Goal: Task Accomplishment & Management: Manage account settings

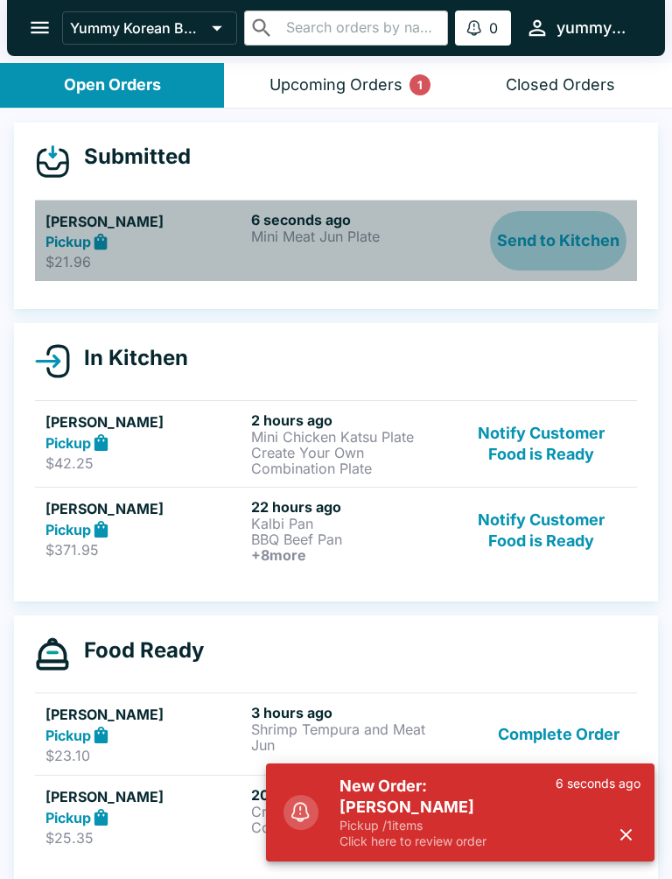
click at [567, 245] on button "Send to Kitchen" at bounding box center [558, 241] width 137 height 60
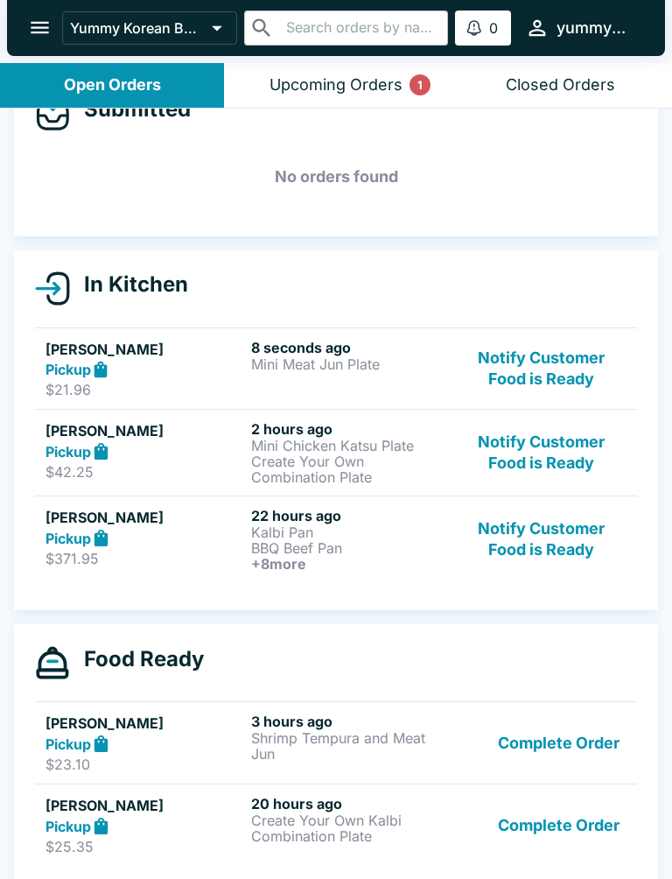
scroll to position [52, 0]
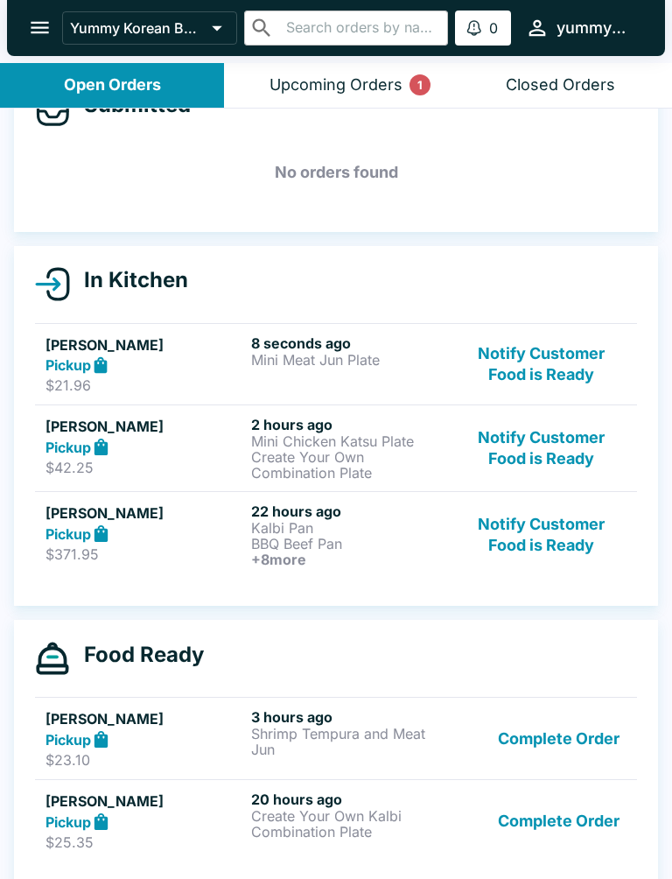
click at [328, 366] on p "Mini Meat Jun Plate" at bounding box center [350, 360] width 199 height 16
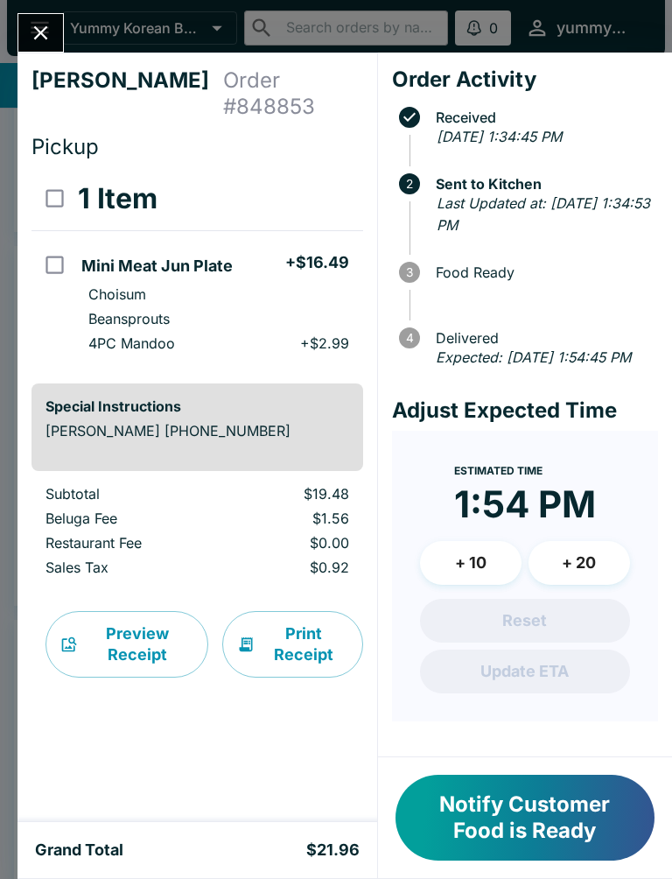
click at [503, 831] on button "Notify Customer Food is Ready" at bounding box center [525, 818] width 259 height 86
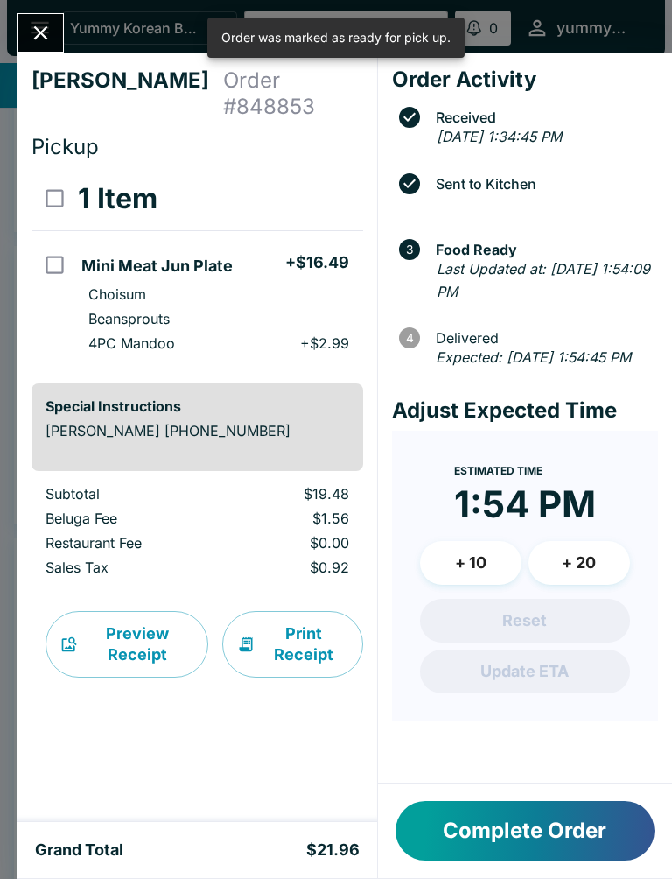
click at [60, 25] on button "Close" at bounding box center [40, 33] width 45 height 38
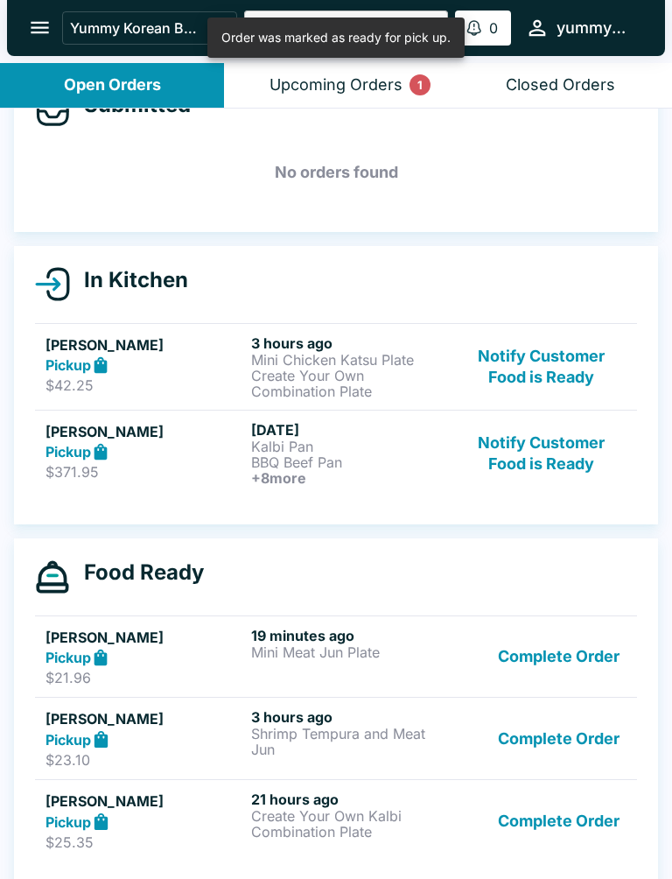
click at [543, 366] on button "Notify Customer Food is Ready" at bounding box center [542, 366] width 170 height 65
click at [542, 366] on button "Notify Customer Food is Ready" at bounding box center [542, 366] width 170 height 65
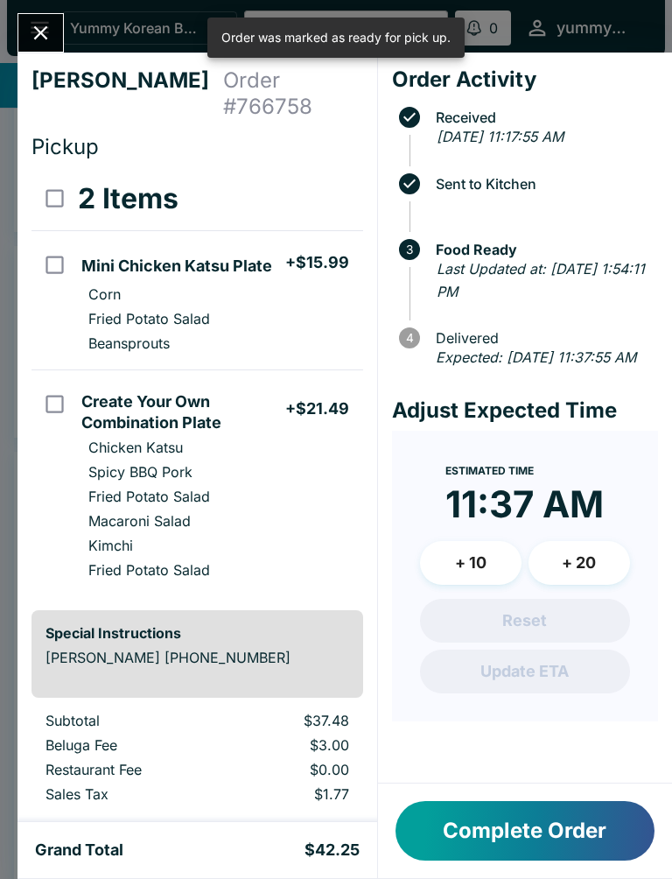
click at [58, 16] on div at bounding box center [41, 32] width 46 height 39
click at [36, 51] on button "Close" at bounding box center [40, 33] width 45 height 38
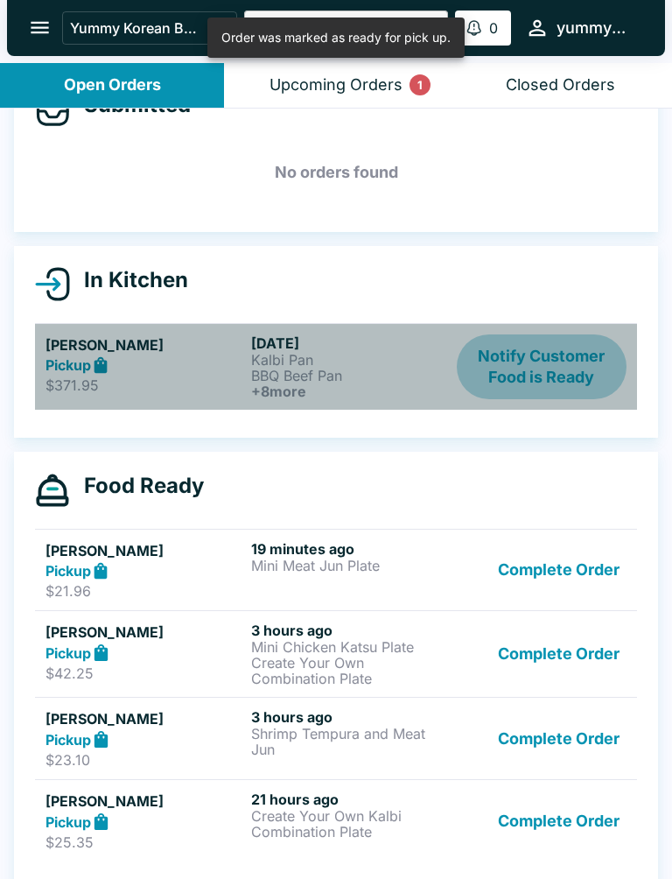
click at [481, 368] on button "Notify Customer Food is Ready" at bounding box center [542, 366] width 170 height 65
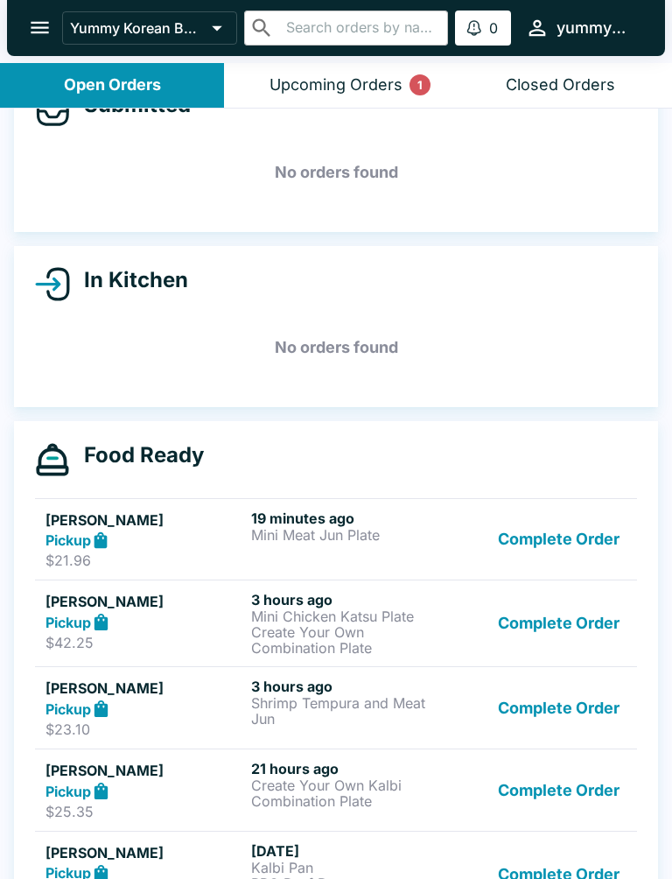
click at [567, 523] on button "Complete Order" at bounding box center [559, 539] width 136 height 60
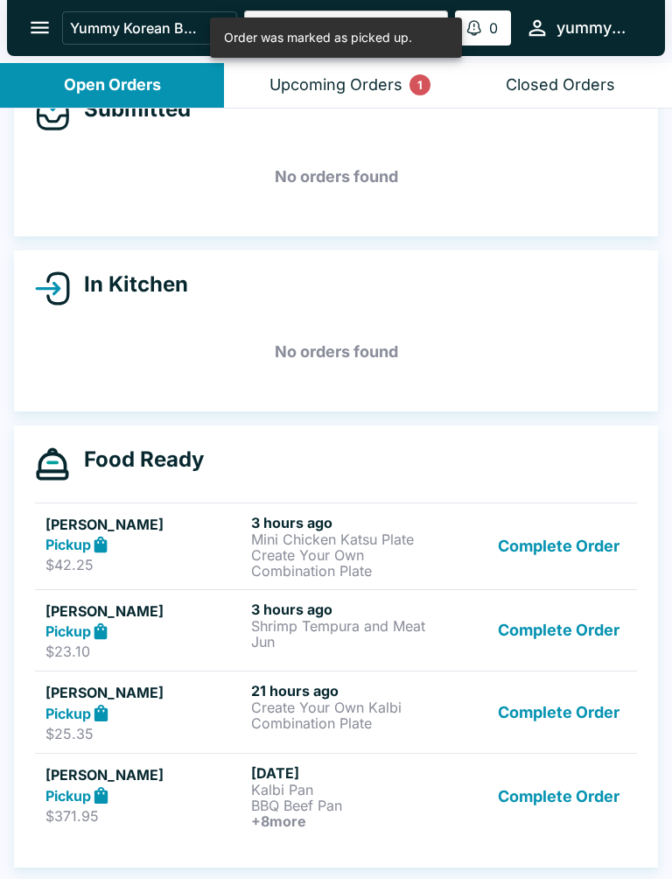
click at [566, 523] on button "Complete Order" at bounding box center [559, 544] width 136 height 60
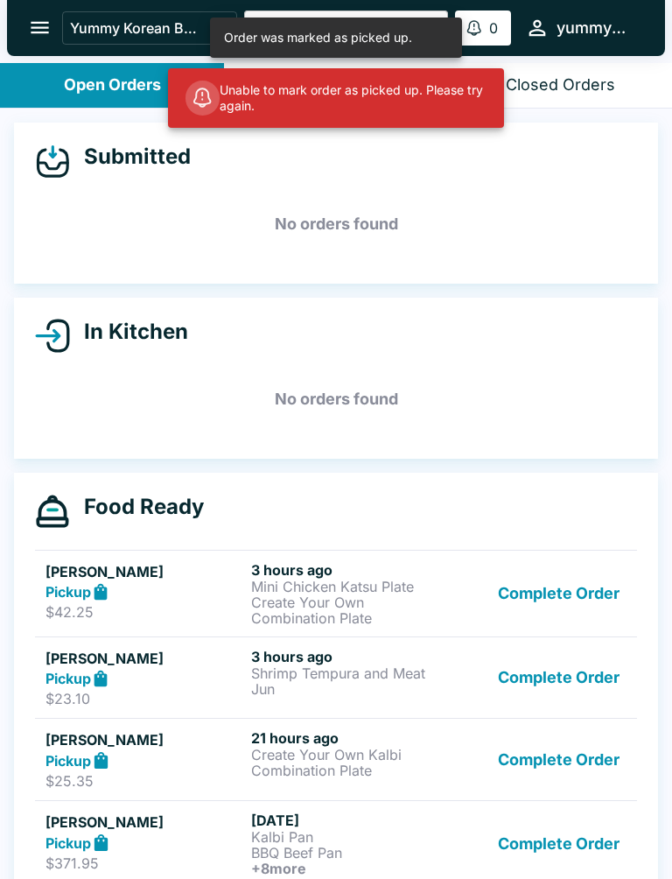
click at [563, 596] on button "Complete Order" at bounding box center [559, 593] width 136 height 65
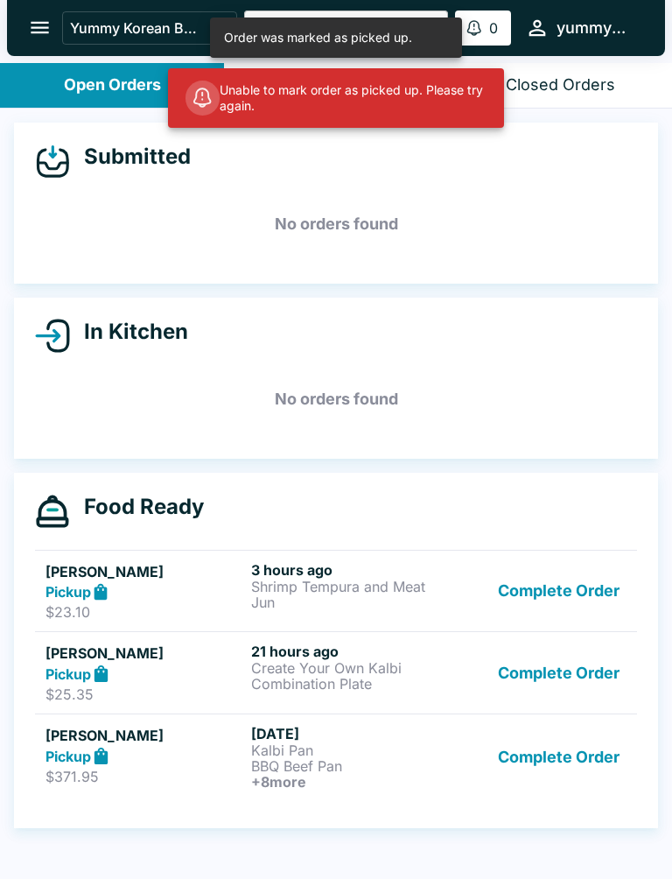
click at [567, 593] on button "Complete Order" at bounding box center [559, 591] width 136 height 60
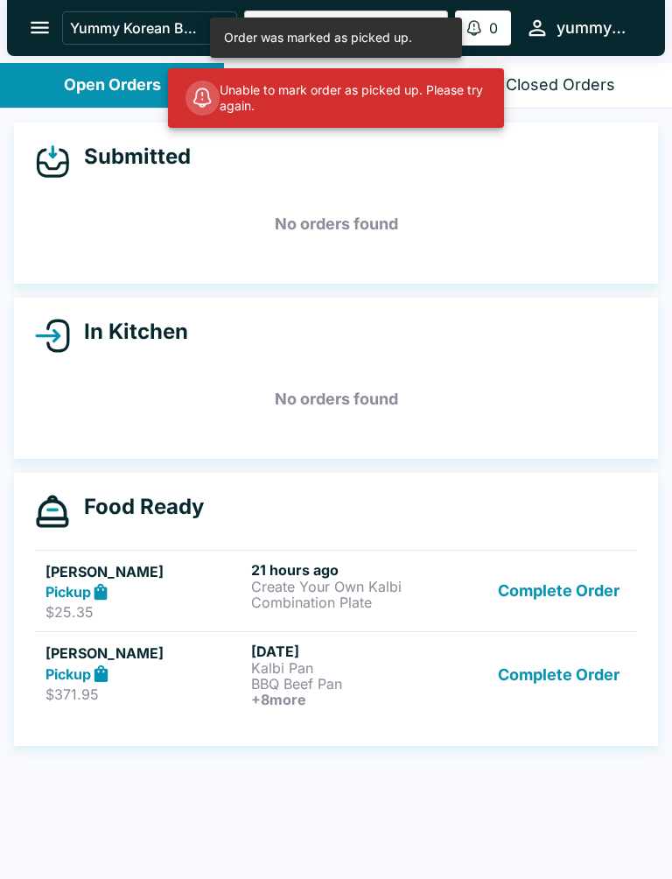
click at [559, 593] on button "Complete Order" at bounding box center [559, 591] width 136 height 60
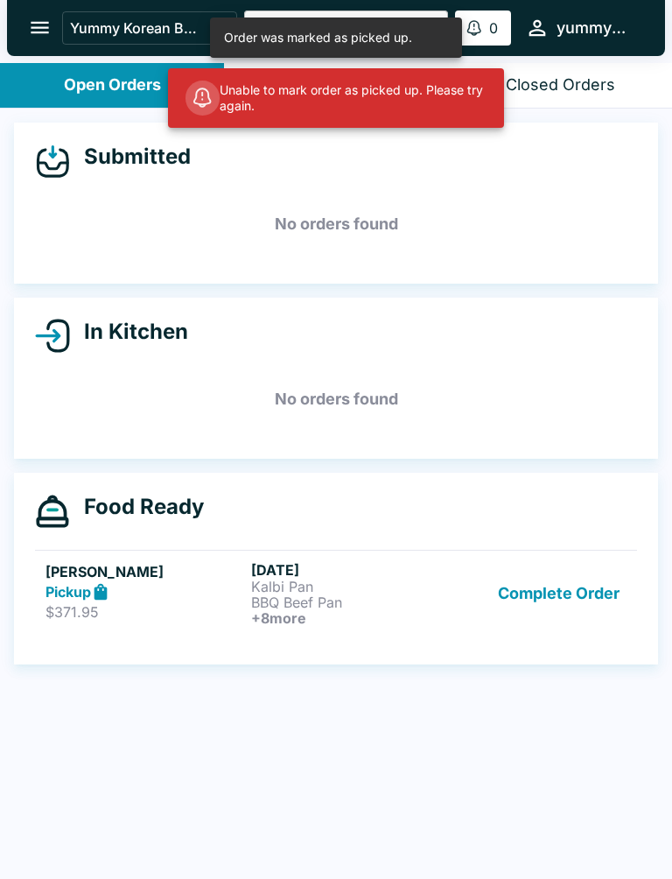
click at [569, 590] on button "Complete Order" at bounding box center [559, 593] width 136 height 65
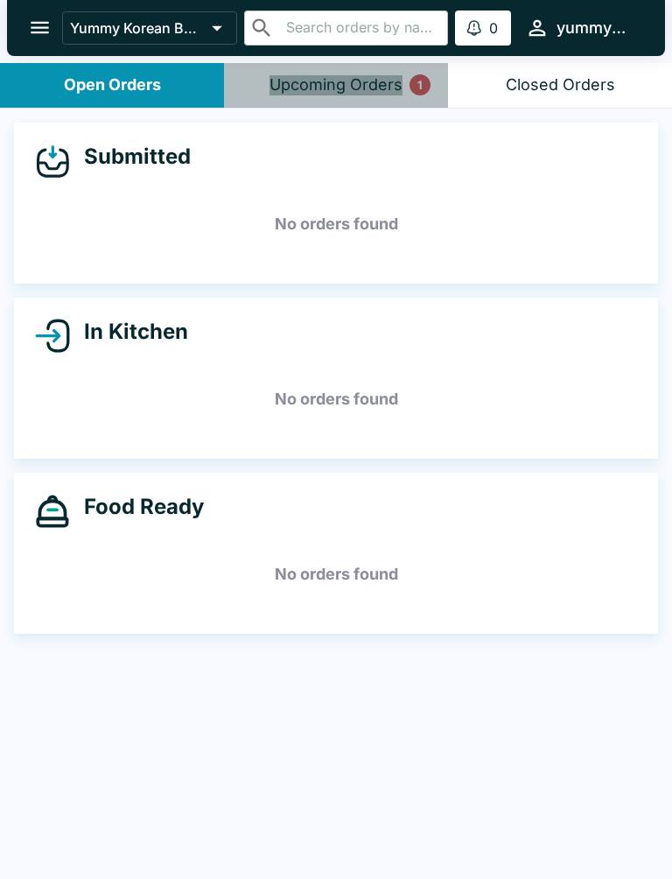
click at [349, 82] on div "Upcoming Orders 1" at bounding box center [336, 85] width 133 height 20
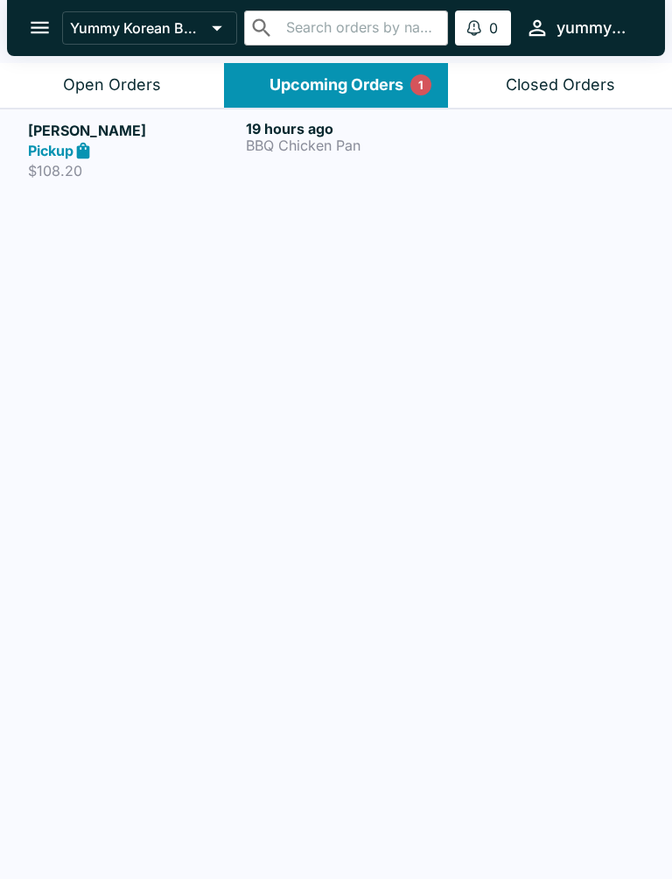
click at [431, 143] on p "BBQ Chicken Pan" at bounding box center [351, 145] width 211 height 16
